Goal: Task Accomplishment & Management: Use online tool/utility

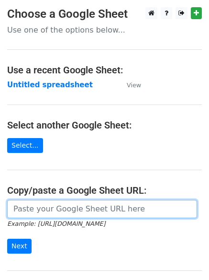
click at [58, 211] on input "url" at bounding box center [102, 209] width 190 height 18
type input "[URL][DOMAIN_NAME]"
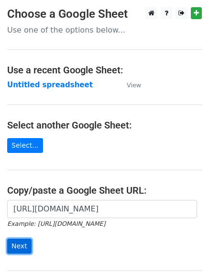
click at [19, 244] on input "Next" at bounding box center [19, 246] width 24 height 15
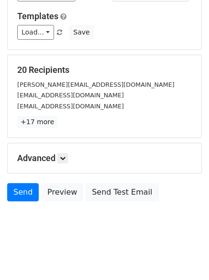
scroll to position [93, 0]
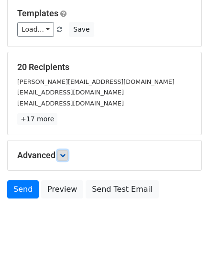
click at [66, 156] on icon at bounding box center [63, 155] width 6 height 6
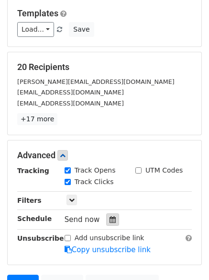
click at [112, 221] on div at bounding box center [112, 219] width 13 height 12
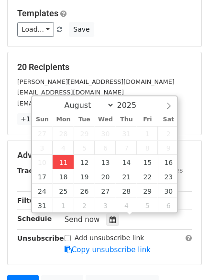
type input "2025-08-11 12:35"
type input "35"
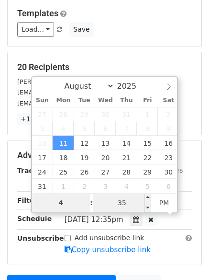
type input "4"
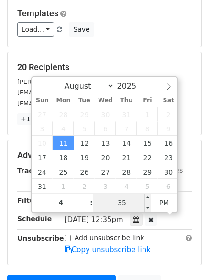
type input "2025-08-11 16:35"
type input "04"
click at [119, 198] on input "35" at bounding box center [122, 202] width 58 height 19
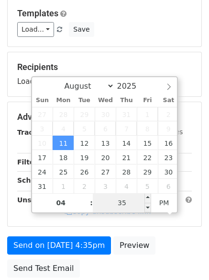
type input "0"
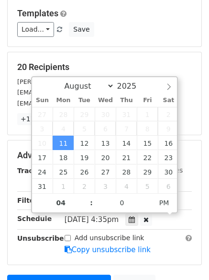
type input "2025-08-11 16:00"
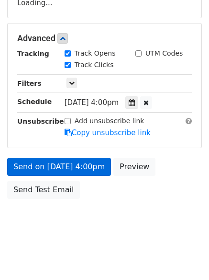
scroll to position [200, 0]
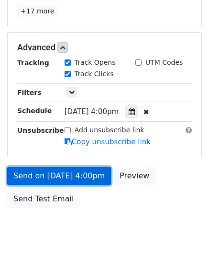
click at [48, 175] on link "Send on Aug 11 at 4:00pm" at bounding box center [59, 176] width 104 height 18
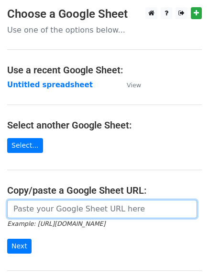
click at [62, 209] on input "url" at bounding box center [102, 209] width 190 height 18
type input "[URL][DOMAIN_NAME]"
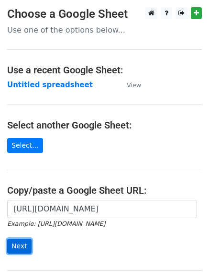
click at [19, 244] on input "Next" at bounding box center [19, 246] width 24 height 15
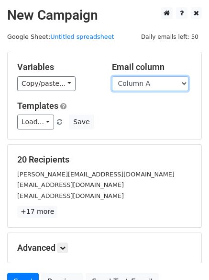
click at [185, 84] on select "Column A Column B Column C Column D" at bounding box center [150, 83] width 77 height 15
select select "Column B"
click at [112, 76] on select "Column A Column B Column C Column D" at bounding box center [150, 83] width 77 height 15
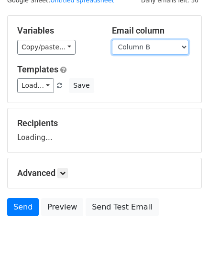
scroll to position [54, 0]
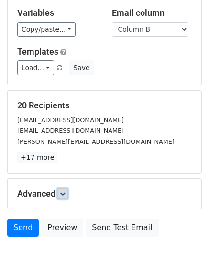
click at [65, 193] on icon at bounding box center [63, 194] width 6 height 6
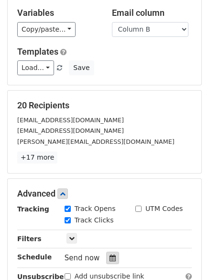
click at [110, 258] on icon at bounding box center [113, 258] width 6 height 7
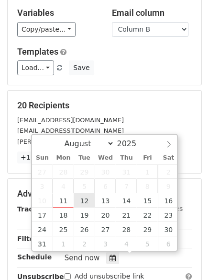
type input "2025-08-12 12:00"
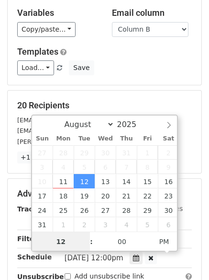
scroll to position [0, 0]
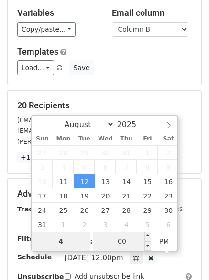
type input "4"
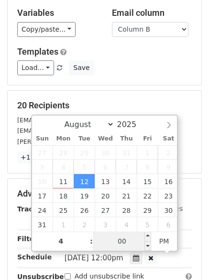
type input "2025-08-12 16:00"
type input "04"
click at [118, 242] on input "00" at bounding box center [122, 241] width 58 height 19
type input "5"
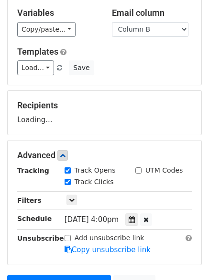
type input "2025-08-12 16:05"
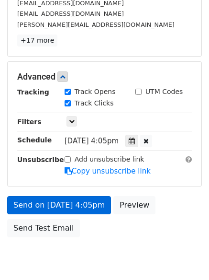
scroll to position [209, 0]
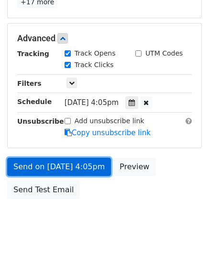
click at [60, 169] on link "Send on Aug 12 at 4:05pm" at bounding box center [59, 167] width 104 height 18
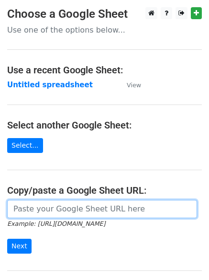
click at [89, 205] on input "url" at bounding box center [102, 209] width 190 height 18
type input "[URL][DOMAIN_NAME]"
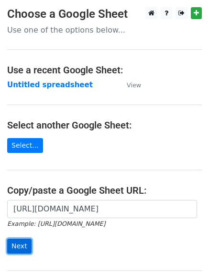
click at [16, 245] on input "Next" at bounding box center [19, 246] width 24 height 15
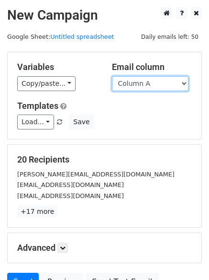
click at [183, 84] on select "Column A Column B Column C Column D" at bounding box center [150, 83] width 77 height 15
click at [181, 81] on select "Column A Column B Column C Column D" at bounding box center [150, 83] width 77 height 15
select select "Column C"
click at [112, 76] on select "Column A Column B Column C Column D" at bounding box center [150, 83] width 77 height 15
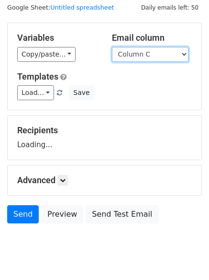
scroll to position [54, 0]
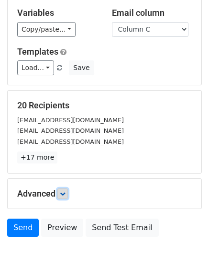
click at [64, 191] on icon at bounding box center [63, 194] width 6 height 6
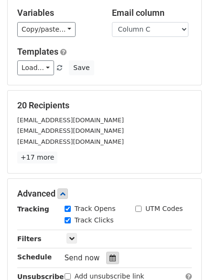
click at [110, 257] on icon at bounding box center [113, 258] width 6 height 7
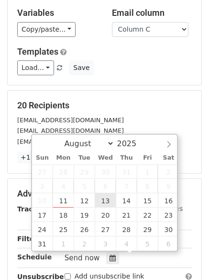
type input "2025-08-13 12:00"
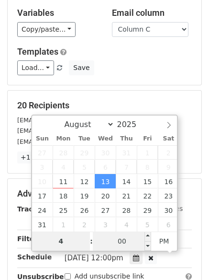
type input "4"
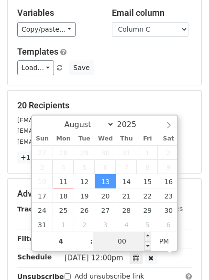
type input "2025-08-13 16:00"
type input "04"
click at [125, 243] on input "00" at bounding box center [122, 241] width 58 height 19
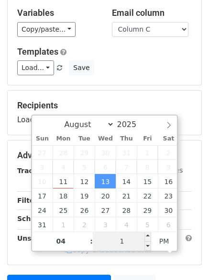
type input "10"
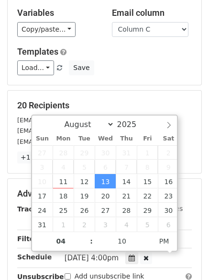
type input "2025-08-13 16:10"
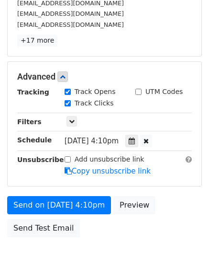
scroll to position [190, 0]
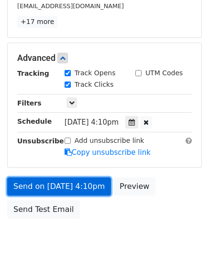
click at [52, 187] on link "Send on Aug 13 at 4:10pm" at bounding box center [59, 186] width 104 height 18
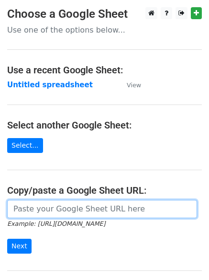
click at [40, 209] on input "url" at bounding box center [102, 209] width 190 height 18
type input "[URL][DOMAIN_NAME]"
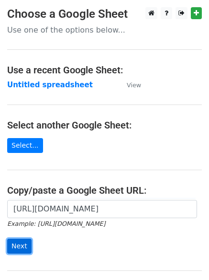
click at [23, 244] on input "Next" at bounding box center [19, 246] width 24 height 15
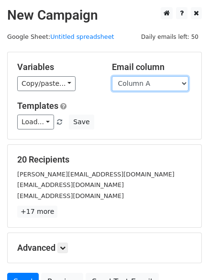
click at [186, 83] on select "Column A Column B Column C Column D" at bounding box center [150, 83] width 77 height 15
select select "Column D"
click at [112, 76] on select "Column A Column B Column C Column D" at bounding box center [150, 83] width 77 height 15
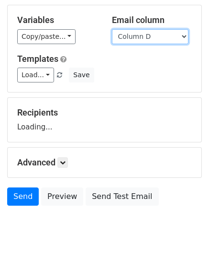
scroll to position [54, 0]
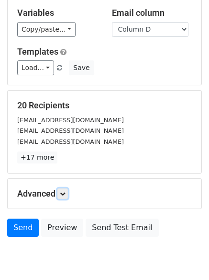
drag, startPoint x: 65, startPoint y: 192, endPoint x: 70, endPoint y: 193, distance: 5.5
click at [65, 192] on icon at bounding box center [63, 194] width 6 height 6
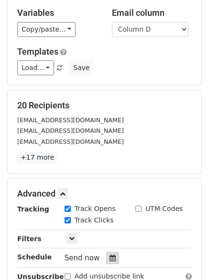
click at [106, 254] on div at bounding box center [112, 258] width 13 height 12
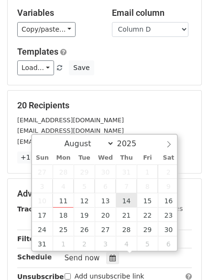
type input "2025-08-14 12:00"
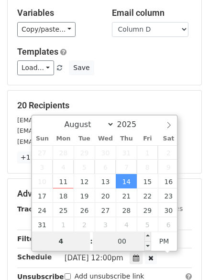
type input "4"
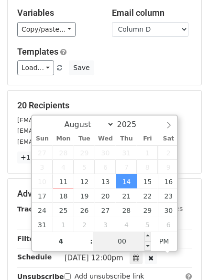
type input "2025-08-14 16:00"
type input "04"
click at [122, 240] on input "00" at bounding box center [122, 241] width 58 height 19
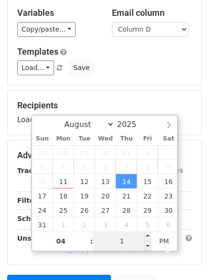
type input "15"
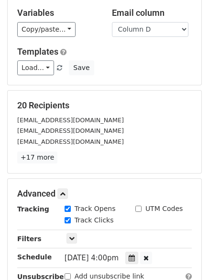
type input "2025-08-14 16:15"
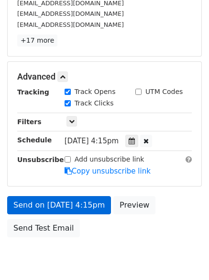
scroll to position [182, 0]
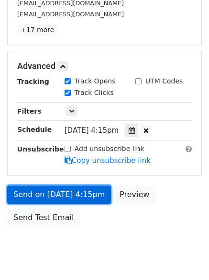
click at [54, 196] on link "Send on Aug 14 at 4:15pm" at bounding box center [59, 195] width 104 height 18
